Goal: Task Accomplishment & Management: Complete application form

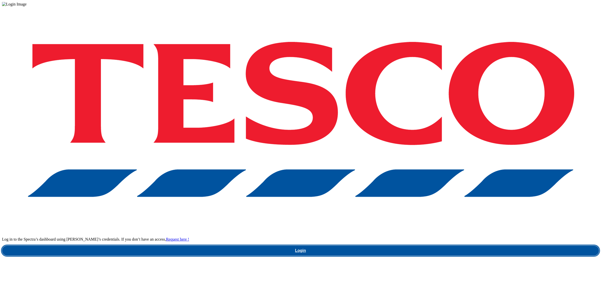
click at [479, 245] on link "Login" at bounding box center [300, 250] width 597 height 10
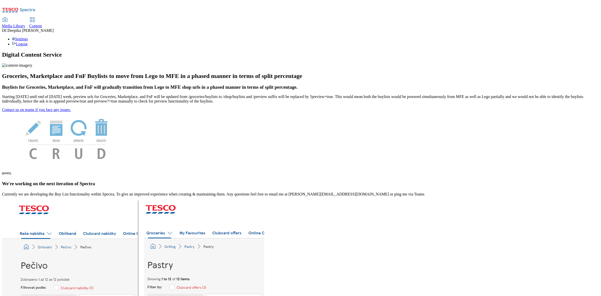
click at [401, 51] on h1 "Digital Content Service" at bounding box center [300, 54] width 597 height 7
click at [42, 24] on span "Content" at bounding box center [35, 26] width 13 height 4
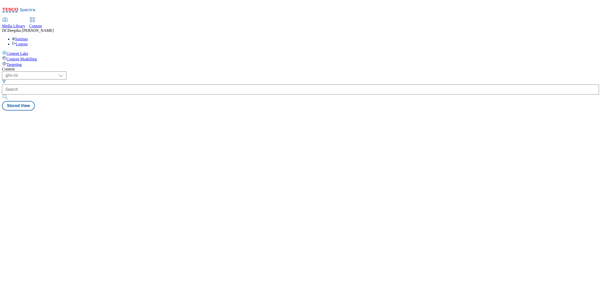
click at [292, 73] on div "Content ( optional ) ghs-roi ghs-uk ghs-roi [PERSON_NAME] View" at bounding box center [300, 89] width 597 height 44
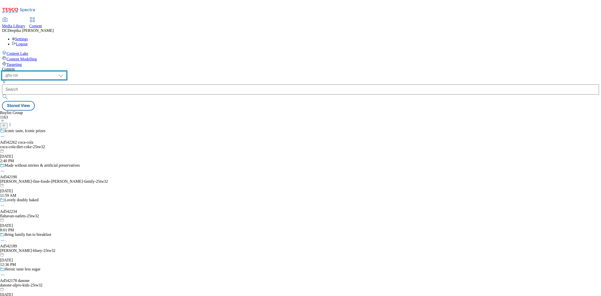
drag, startPoint x: 81, startPoint y: 38, endPoint x: 81, endPoint y: 43, distance: 5.8
click at [66, 71] on select "ghs-roi ghs-[GEOGRAPHIC_DATA]" at bounding box center [34, 75] width 64 height 8
select select "ghs-[GEOGRAPHIC_DATA]"
click at [65, 71] on select "ghs-roi ghs-[GEOGRAPHIC_DATA]" at bounding box center [34, 75] width 64 height 8
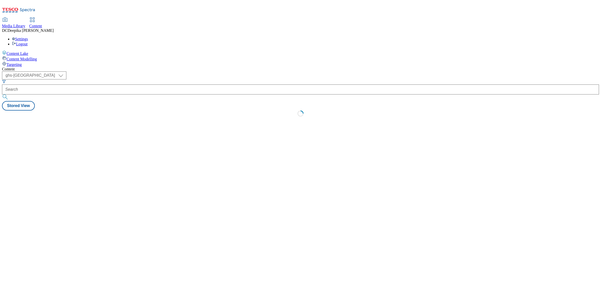
click at [239, 109] on div "Content ( optional ) ghs-roi ghs-[GEOGRAPHIC_DATA] ghs-uk Stored View Loading" at bounding box center [300, 93] width 597 height 53
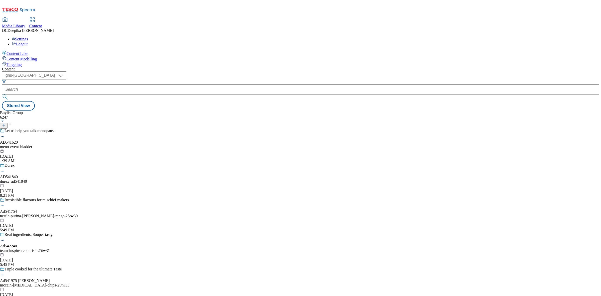
click at [80, 128] on div "Let us help you talk menopause AD541620 meno-event-bladder [DATE] 1:39 AM" at bounding box center [40, 145] width 80 height 35
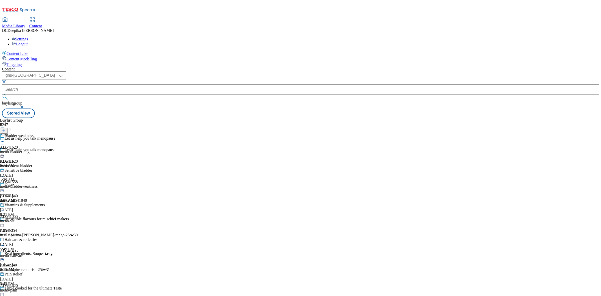
click at [4, 131] on line at bounding box center [4, 132] width 0 height 3
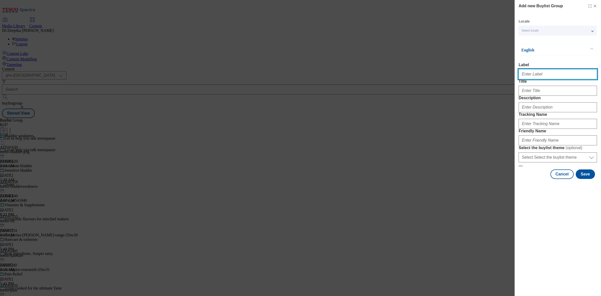
click at [531, 73] on input "Label" at bounding box center [558, 74] width 78 height 10
paste input "Ad541995"
type input "Ad541995"
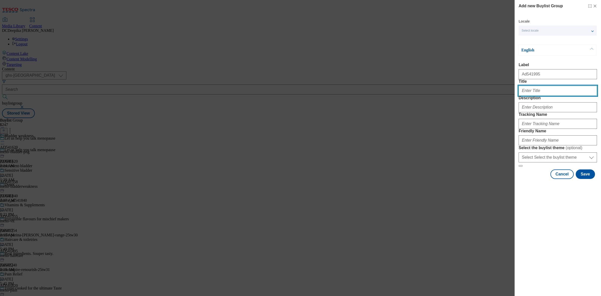
click at [534, 96] on input "Title" at bounding box center [558, 91] width 78 height 10
paste input "Kill the germs, compost the wipe"
type input "Kill the germs, compost the wipe"
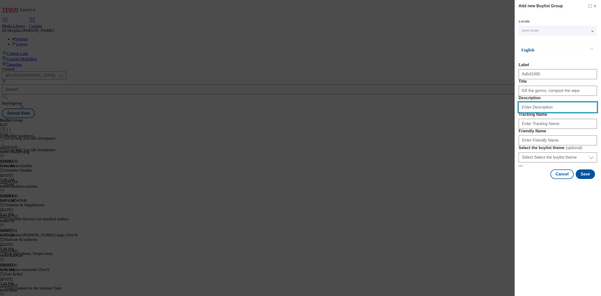
click at [548, 112] on input "Description" at bounding box center [558, 107] width 78 height 10
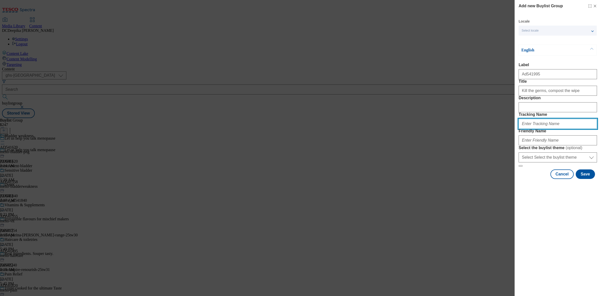
click at [543, 129] on input "Tracking Name" at bounding box center [558, 124] width 78 height 10
paste input "Kill the germs, compost the wipe"
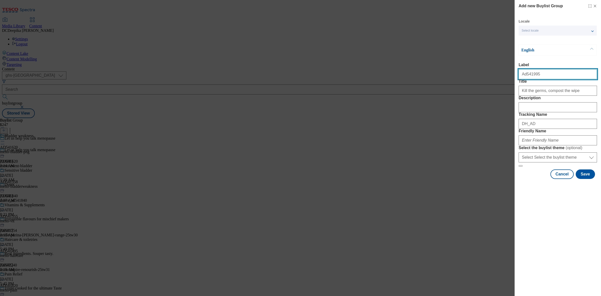
drag, startPoint x: 542, startPoint y: 72, endPoint x: 525, endPoint y: 80, distance: 18.3
click at [525, 79] on input "Ad541995" at bounding box center [558, 74] width 78 height 10
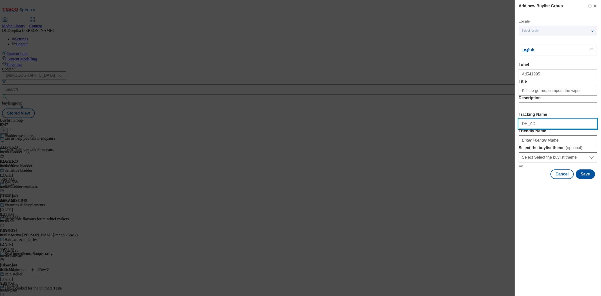
click at [555, 129] on input "DH_AD" at bounding box center [558, 124] width 78 height 10
paste input "541995"
type input "DH_AD541995"
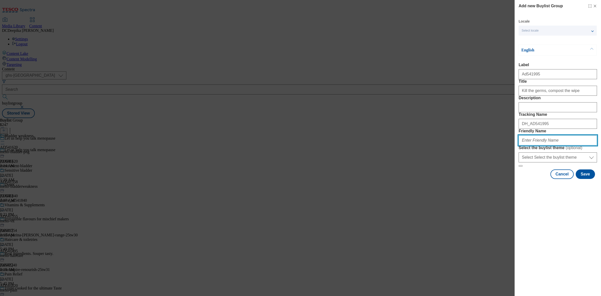
click at [553, 145] on input "Friendly Name" at bounding box center [558, 140] width 78 height 10
paste input "reckitt-benckiser-dettol-25tw34"
type input "reckitt-benckiser-dettol-25tw34"
click at [580, 179] on button "Save" at bounding box center [585, 174] width 19 height 10
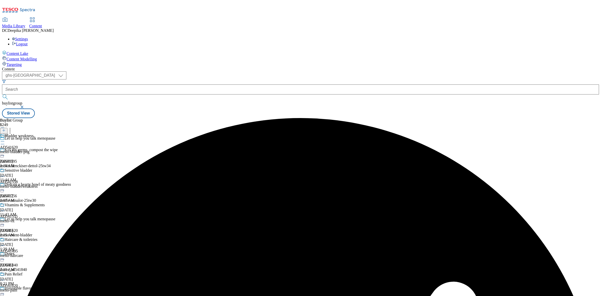
click at [80, 147] on div "Kill the germs, compost the wipe Ad541995 reckitt-benckiser-dettol-25tw34 [DATE…" at bounding box center [40, 164] width 80 height 35
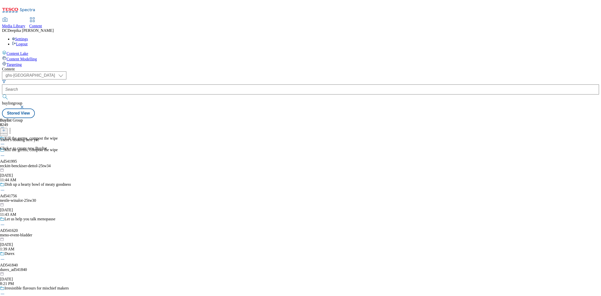
click at [6, 128] on icon at bounding box center [4, 130] width 4 height 4
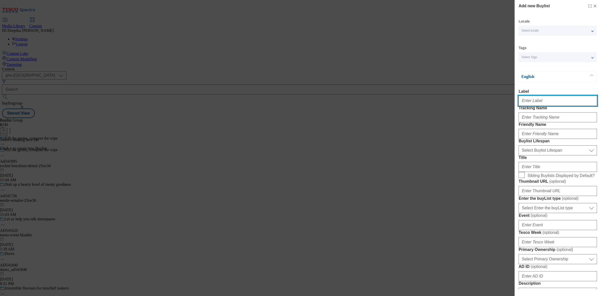
click at [543, 102] on input "Label" at bounding box center [558, 101] width 78 height 10
paste input "Ad541995"
type input "Ad541995"
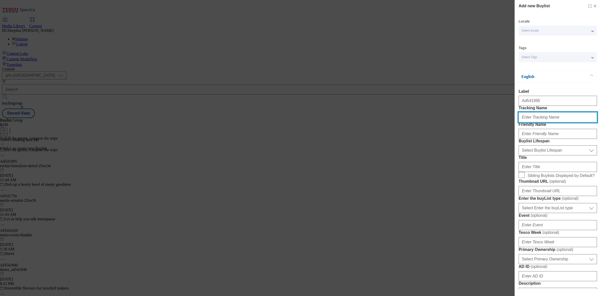
click at [541, 122] on input "Tracking Name" at bounding box center [558, 117] width 78 height 10
paste input "Ad541995"
click at [535, 122] on input "DH_ADAd541995" at bounding box center [558, 117] width 78 height 10
type input "DH_AD541995"
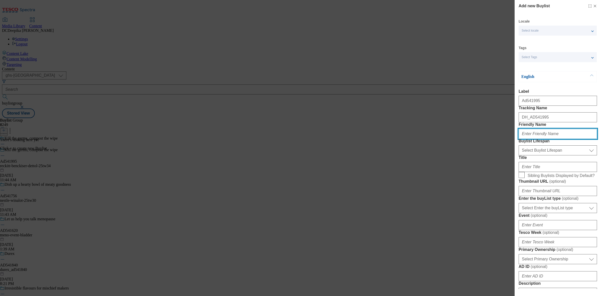
click at [541, 139] on input "Friendly Name" at bounding box center [558, 134] width 78 height 10
paste input "reckitt-benckiser"
type input "reckitt-benckiser"
drag, startPoint x: 528, startPoint y: 173, endPoint x: 535, endPoint y: 182, distance: 11.8
click at [528, 155] on select "Select Buylist Lifespan evergreen seasonal tactical" at bounding box center [558, 150] width 78 height 10
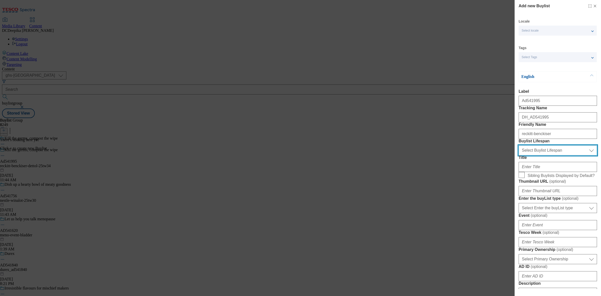
select select "tactical"
click at [519, 155] on select "Select Buylist Lifespan evergreen seasonal tactical" at bounding box center [558, 150] width 78 height 10
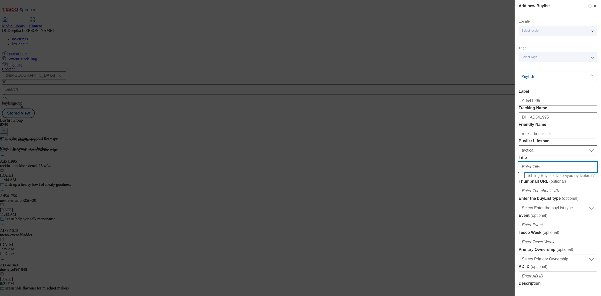
click at [547, 172] on input "Title" at bounding box center [558, 167] width 78 height 10
paste input "The biodegradable wipe from Dettol"
type input "The biodegradable wipe from Dettol"
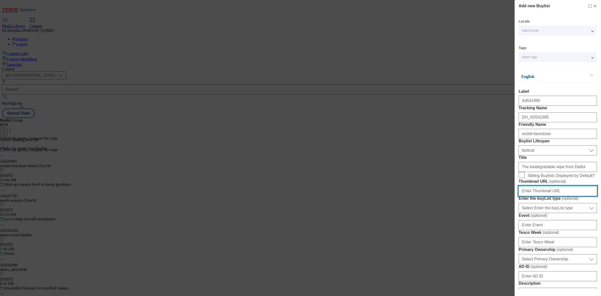
click at [554, 196] on input "Thumbnail URL ( optional )" at bounding box center [558, 191] width 78 height 10
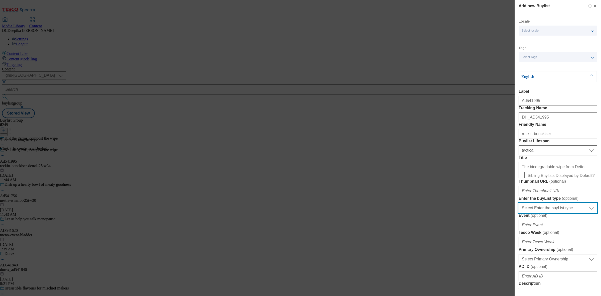
click at [551, 213] on select "Select Enter the buyList type event supplier funded long term >4 weeks supplier…" at bounding box center [558, 208] width 78 height 10
select select "supplier funded short term 1-3 weeks"
click at [519, 213] on select "Select Enter the buyList type event supplier funded long term >4 weeks supplier…" at bounding box center [558, 208] width 78 height 10
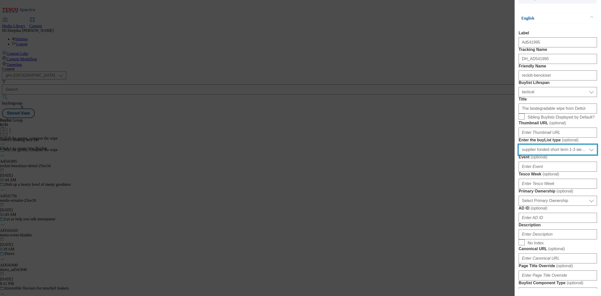
scroll to position [63, 0]
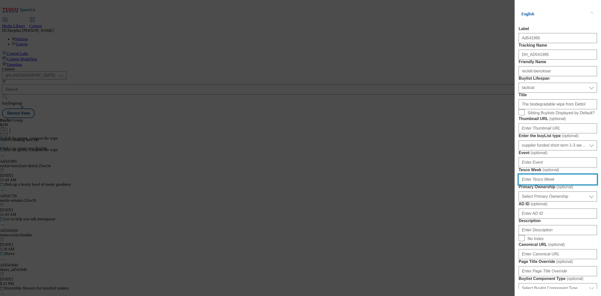
click at [553, 184] on input "Tesco Week ( optional )" at bounding box center [558, 179] width 78 height 10
type input "34"
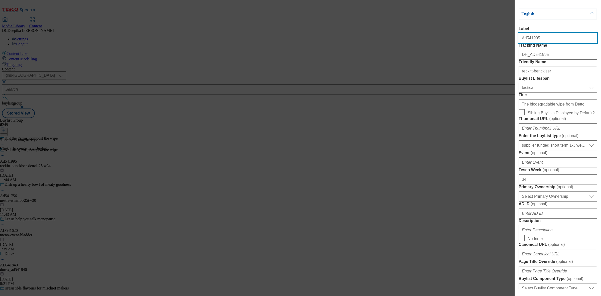
drag, startPoint x: 534, startPoint y: 37, endPoint x: 524, endPoint y: 44, distance: 12.0
click at [524, 43] on input "Ad541995" at bounding box center [558, 38] width 78 height 10
drag, startPoint x: 543, startPoint y: 42, endPoint x: 540, endPoint y: 40, distance: 3.4
click at [543, 42] on input "Ad541995" at bounding box center [558, 38] width 78 height 10
click at [542, 41] on input "Ad541995" at bounding box center [558, 38] width 78 height 10
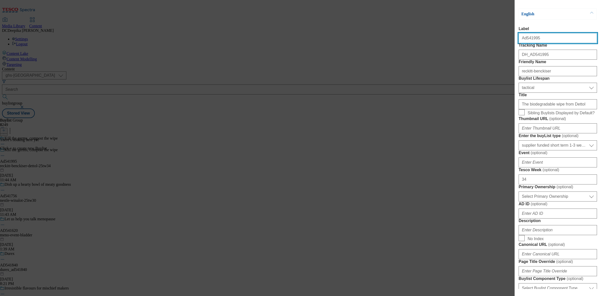
drag, startPoint x: 540, startPoint y: 40, endPoint x: 525, endPoint y: 44, distance: 15.7
click at [525, 43] on input "Ad541995" at bounding box center [558, 38] width 78 height 10
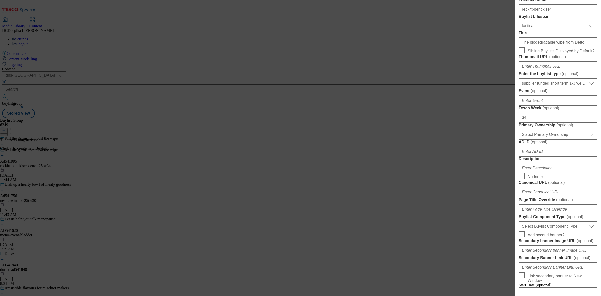
scroll to position [125, 0]
click at [561, 139] on select "Select Primary Ownership [PERSON_NAME]" at bounding box center [558, 134] width 78 height 10
select select "dunnhumby"
click at [519, 139] on select "Select Primary Ownership [PERSON_NAME]" at bounding box center [558, 134] width 78 height 10
click at [546, 172] on input "Description" at bounding box center [558, 167] width 78 height 10
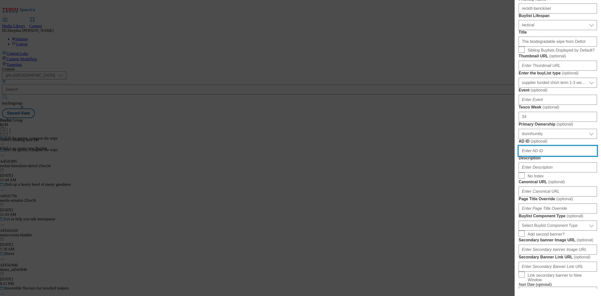
click at [539, 156] on input "AD ID ( optional )" at bounding box center [558, 151] width 78 height 10
paste input "541995"
type input "541995"
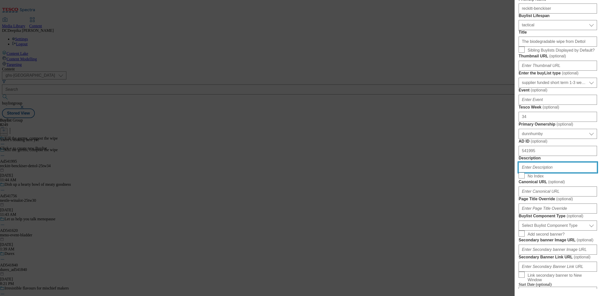
click at [545, 172] on input "Description" at bounding box center [558, 167] width 78 height 10
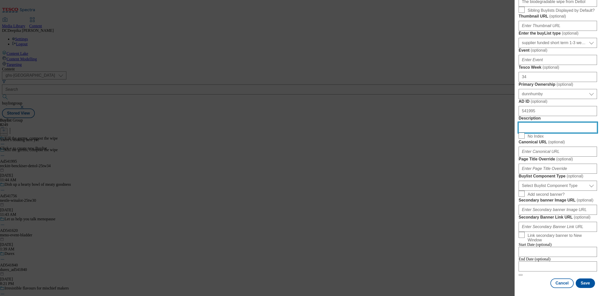
scroll to position [219, 0]
click at [562, 191] on select "Select Buylist Component Type Banner Competition Header Meal" at bounding box center [558, 186] width 78 height 10
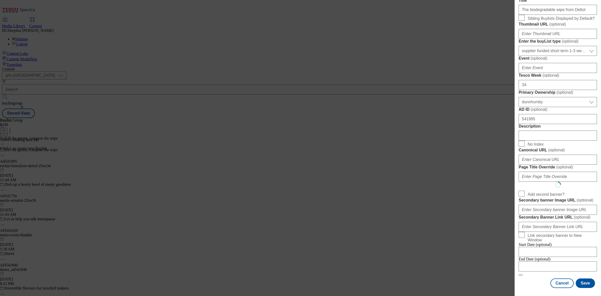
select select "Banner"
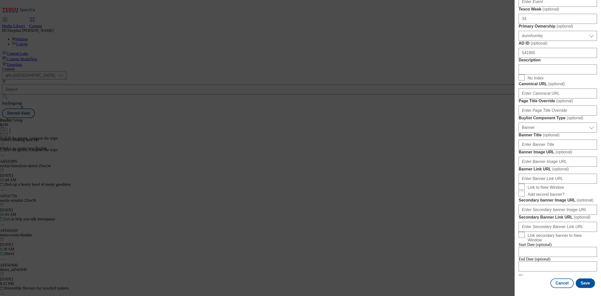
scroll to position [441, 0]
click at [535, 261] on input "Modal" at bounding box center [558, 266] width 78 height 10
select select "2025"
select select "September"
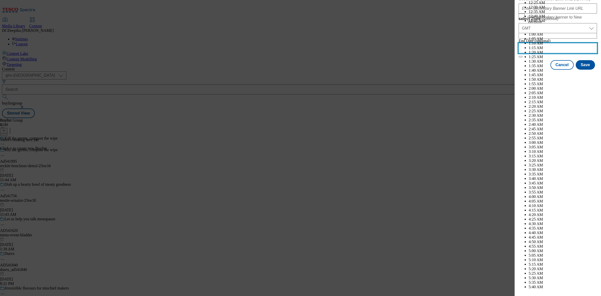
scroll to position [1310, 0]
select select "2026"
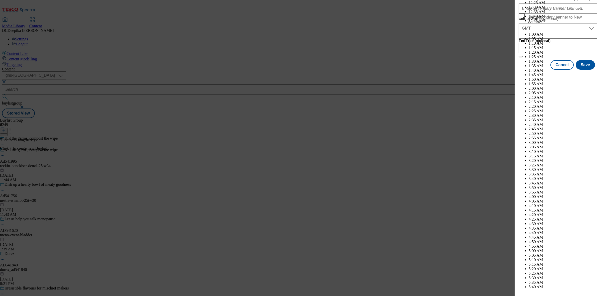
select select "January"
click at [581, 74] on button "Save" at bounding box center [585, 70] width 19 height 10
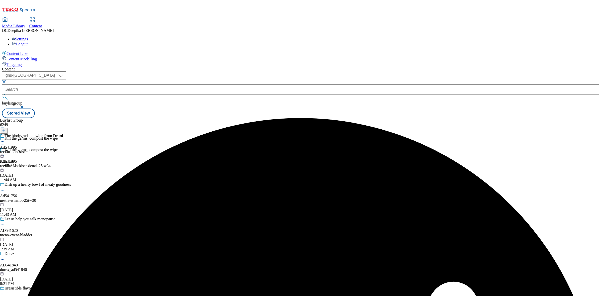
click at [63, 149] on div "reckitt-benckiser" at bounding box center [31, 151] width 63 height 5
click at [8, 128] on div at bounding box center [4, 130] width 8 height 4
click at [6, 128] on icon at bounding box center [4, 130] width 4 height 4
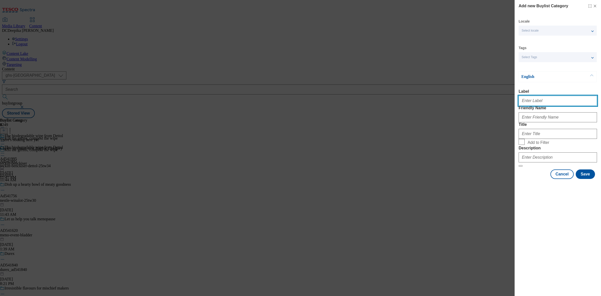
click at [536, 104] on input "Label" at bounding box center [558, 101] width 78 height 10
paste input "Ad541995"
type input "Ad541995"
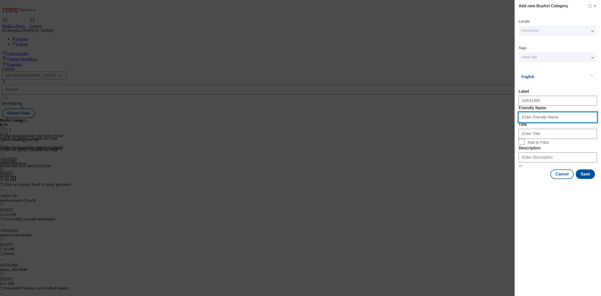
click at [547, 122] on input "Friendly Name" at bounding box center [558, 117] width 78 height 10
paste input "reckitt-benckiser-dettol"
type input "reckitt-benckiser-dettol"
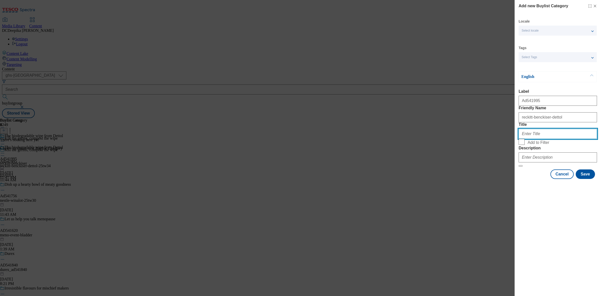
click at [541, 139] on input "Title" at bounding box center [558, 134] width 78 height 10
paste input "Reckitt"
paste input "ReckittBenckiser"
drag, startPoint x: 561, startPoint y: 152, endPoint x: 458, endPoint y: 159, distance: 103.6
click at [458, 159] on div "Add new Buylist Category Locale Select locale English Welsh Tags Select Tags fn…" at bounding box center [300, 148] width 601 height 296
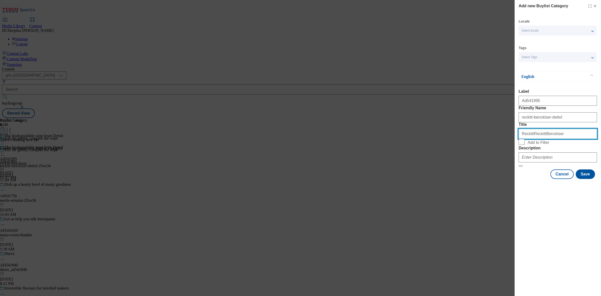
paste input "Modal"
click at [531, 139] on input "ReckittBenckiser" at bounding box center [558, 134] width 78 height 10
type input "Reckitt Benckiser"
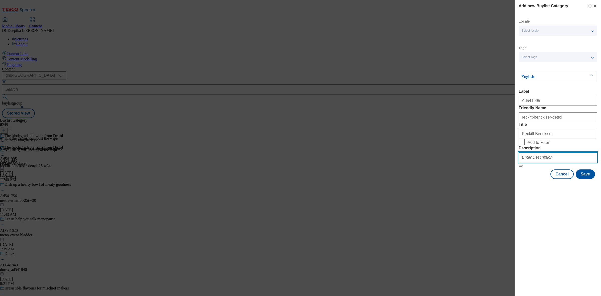
click at [529, 162] on input "Description" at bounding box center [558, 157] width 78 height 10
click at [583, 179] on button "Save" at bounding box center [585, 174] width 19 height 10
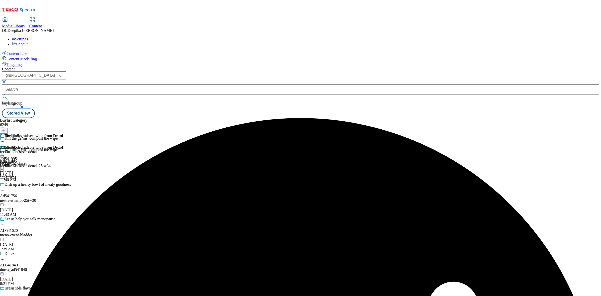
click at [37, 133] on div "Reckitt Benckiser Ad541995 reckitt-benckiser-dettol [DATE] 11:47 AM" at bounding box center [18, 150] width 37 height 35
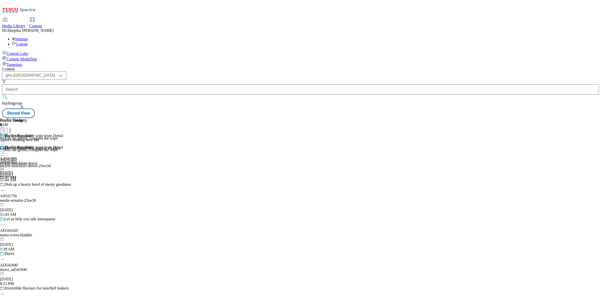
click at [6, 128] on icon at bounding box center [4, 130] width 4 height 4
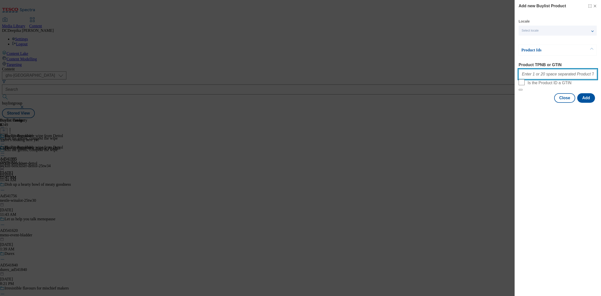
click at [559, 79] on input "Product TPNB or GTIN" at bounding box center [558, 74] width 78 height 10
paste input "85980339 92200580 93823215 96539046 85973475 96766894 96772713 84436134 8443612…"
type input "85980339 92200580 93823215 96539046 85973475 96766894 96772713 84436134 8443612…"
click at [584, 103] on button "Add" at bounding box center [586, 98] width 18 height 10
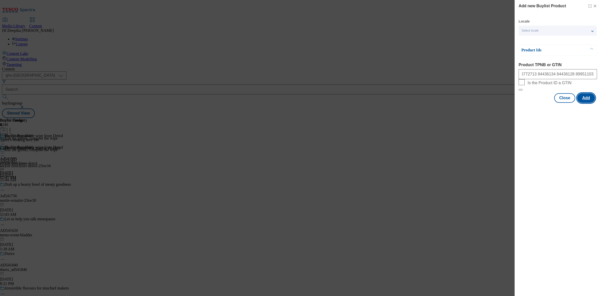
scroll to position [0, 0]
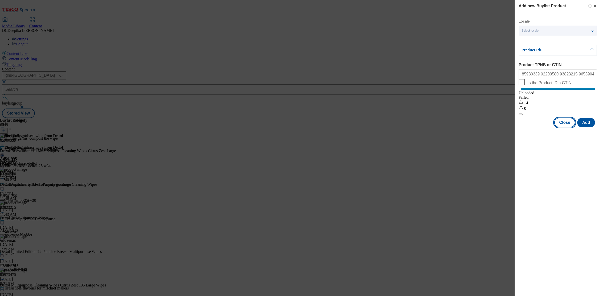
click at [567, 126] on button "Close" at bounding box center [564, 123] width 21 height 10
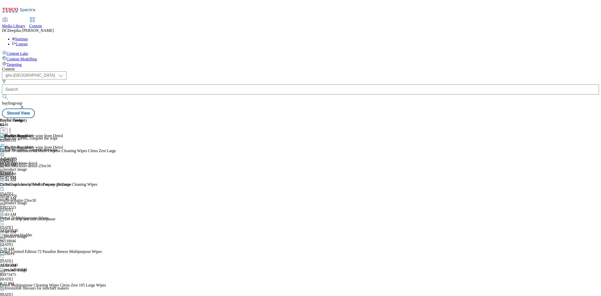
click at [5, 150] on icon at bounding box center [2, 152] width 5 height 5
click at [5, 142] on icon at bounding box center [2, 144] width 5 height 5
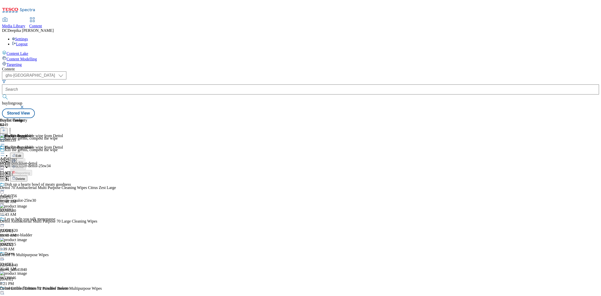
click at [494, 118] on div "Buylist Group 6249 Kill the germs, compost the wipe Kill the germs, compost the…" at bounding box center [300, 118] width 597 height 0
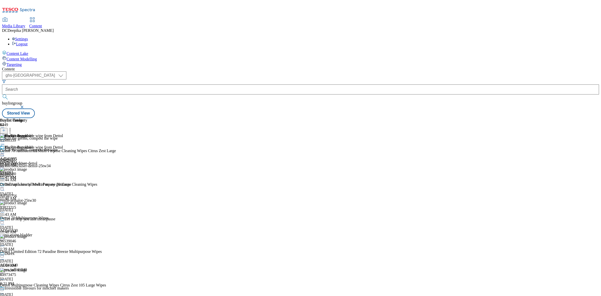
click at [5, 150] on icon at bounding box center [2, 152] width 5 height 5
click at [29, 184] on button "Preview" at bounding box center [19, 187] width 19 height 6
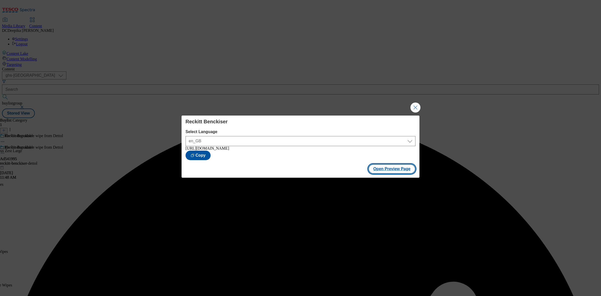
click at [388, 171] on button "Open Preview Page" at bounding box center [391, 169] width 47 height 10
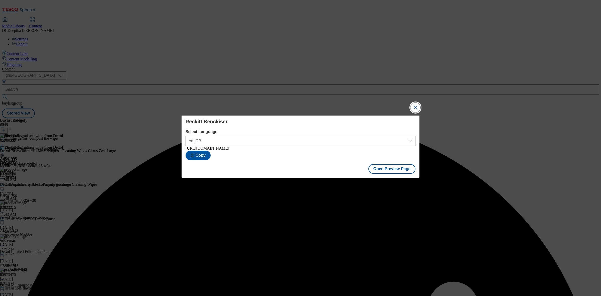
click at [417, 107] on button "Close Modal" at bounding box center [415, 107] width 10 height 10
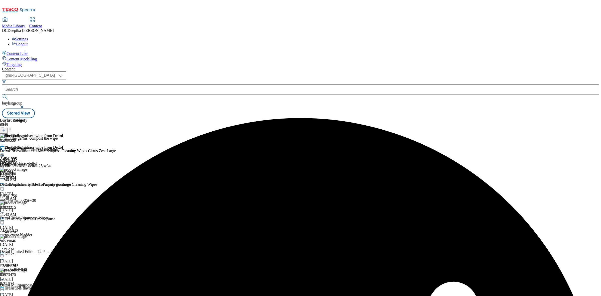
click at [5, 153] on icon at bounding box center [2, 155] width 5 height 5
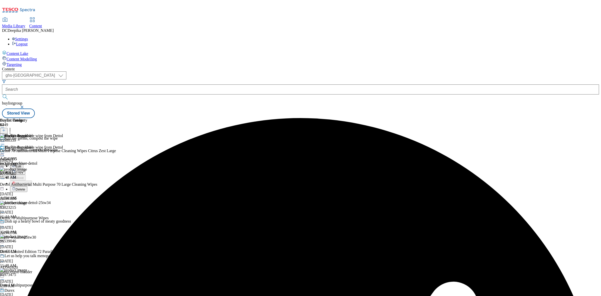
click at [23, 163] on button "Edit" at bounding box center [16, 166] width 13 height 6
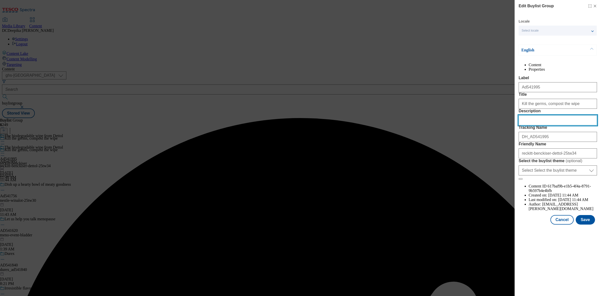
click at [535, 125] on input "Description" at bounding box center [558, 120] width 78 height 10
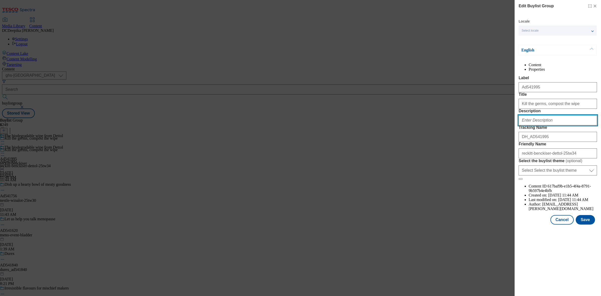
paste input "Dettol Multipurpose Cleaning Wipes Paradise Breeze 72s"
type input "Dettol Multipurpose Cleaning Wipes Paradise Breeze 72s"
click at [589, 224] on button "Save" at bounding box center [585, 220] width 19 height 10
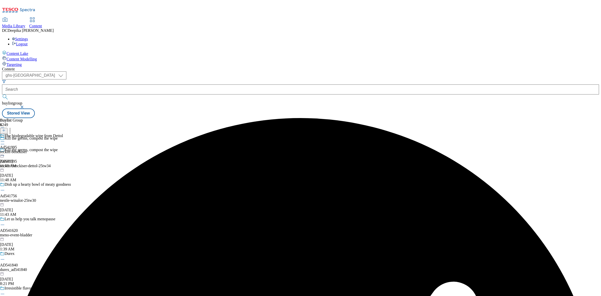
click at [5, 139] on icon at bounding box center [2, 141] width 5 height 5
click at [21, 150] on span "Edit" at bounding box center [19, 152] width 6 height 4
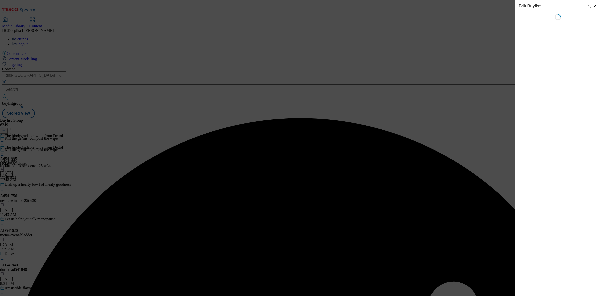
select select "tactical"
select select "supplier funded short term 1-3 weeks"
select select "dunnhumby"
select select "Banner"
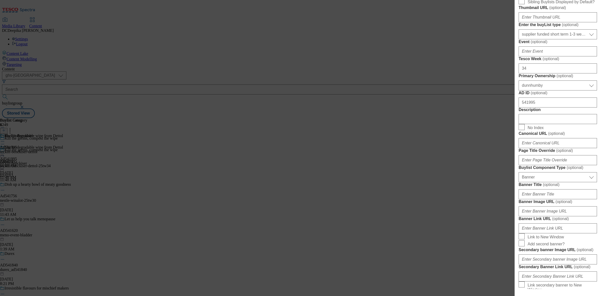
scroll to position [219, 0]
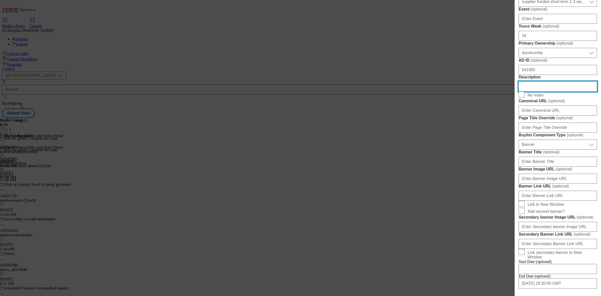
click at [540, 91] on input "Description" at bounding box center [558, 86] width 78 height 10
paste input "Dettol Multipurpose Cleaning Wipes Paradise Breeze 72s"
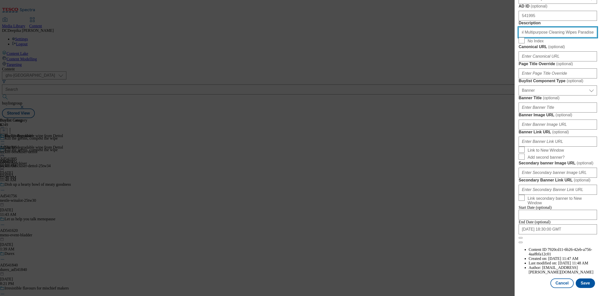
scroll to position [463, 0]
type input "Dettol Multipurpose Cleaning Wipes Paradise Breeze 72s"
click at [585, 278] on button "Save" at bounding box center [585, 283] width 19 height 10
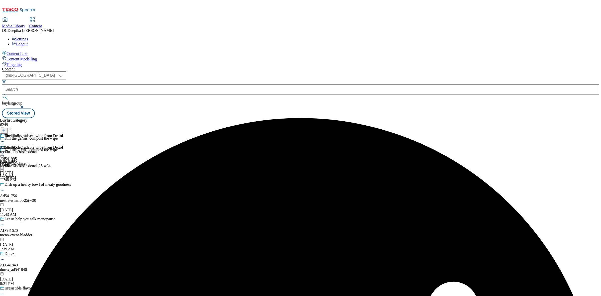
click at [5, 139] on icon at bounding box center [2, 141] width 5 height 5
click at [21, 150] on span "Edit" at bounding box center [19, 152] width 6 height 4
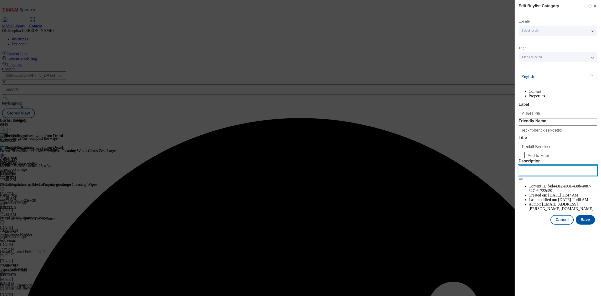
click at [543, 175] on input "Description" at bounding box center [558, 170] width 78 height 10
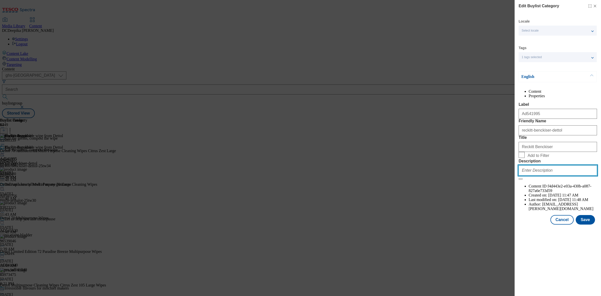
paste input "Dettol Multipurpose Cleaning Wipes Paradise Breeze 72s"
type input "Dettol Multipurpose Cleaning Wipes Paradise Breeze 72s"
click at [589, 224] on button "Save" at bounding box center [585, 220] width 19 height 10
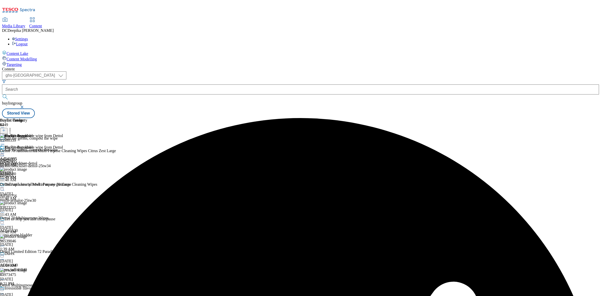
click at [519, 118] on div "Buylist Group 6249 Kill the germs, compost the wipe Kill the germs, compost the…" at bounding box center [300, 118] width 597 height 0
click at [4, 153] on circle at bounding box center [4, 153] width 1 height 1
click at [29, 184] on button "Preview" at bounding box center [19, 187] width 19 height 6
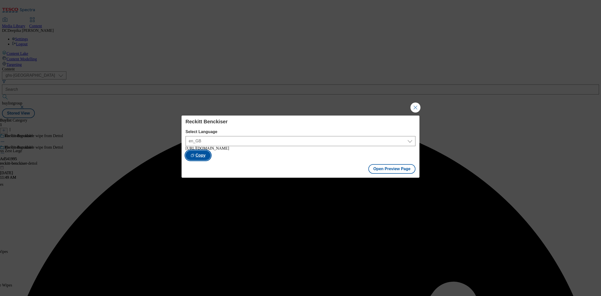
click at [211, 157] on button "Copy" at bounding box center [198, 155] width 25 height 10
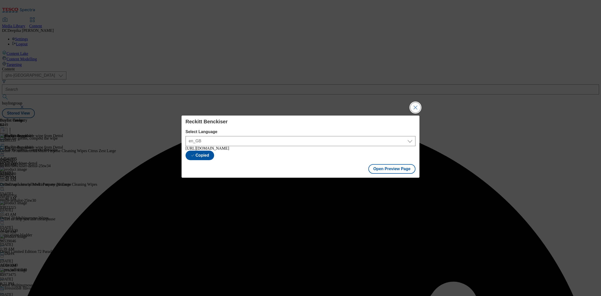
click at [411, 104] on button "Close Modal" at bounding box center [415, 107] width 10 height 10
